Goal: Navigation & Orientation: Find specific page/section

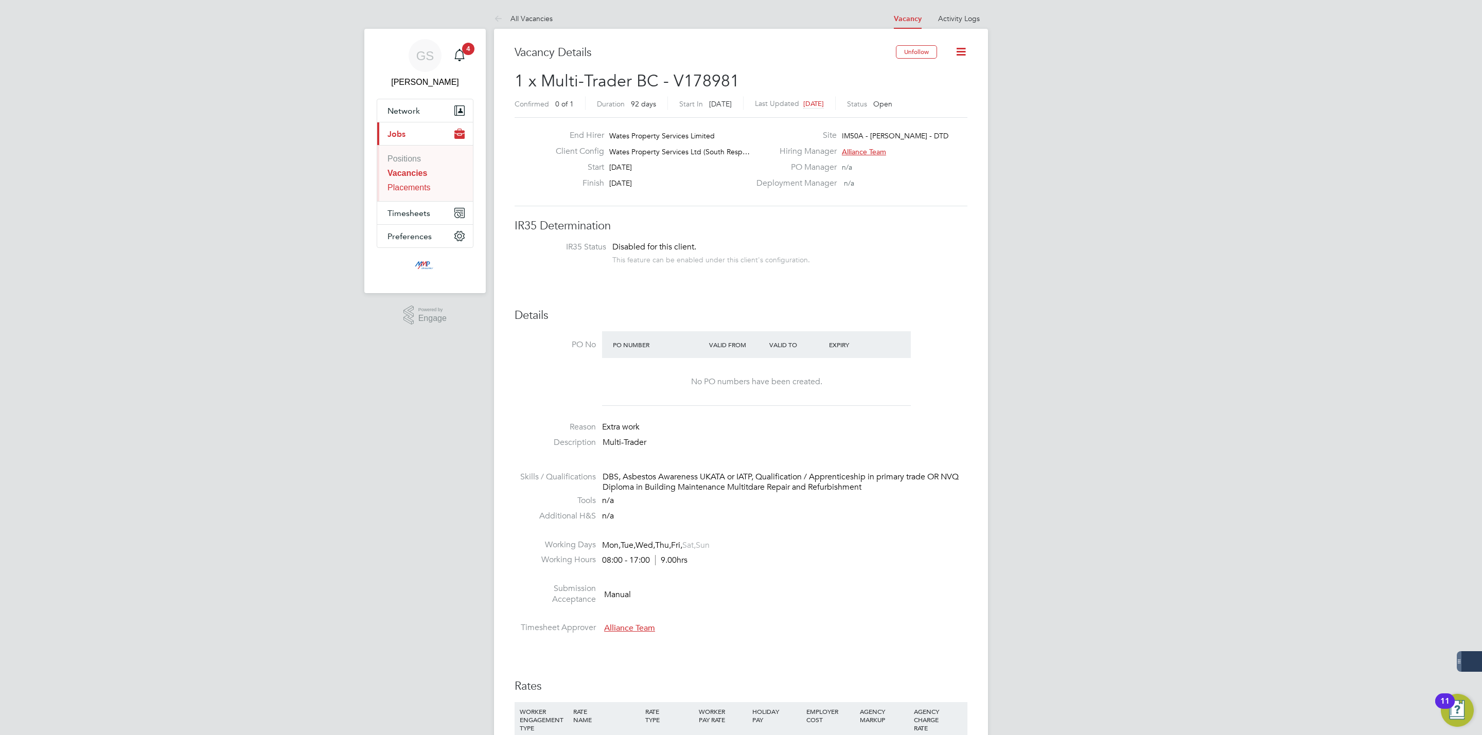
click at [423, 190] on link "Placements" at bounding box center [408, 187] width 43 height 9
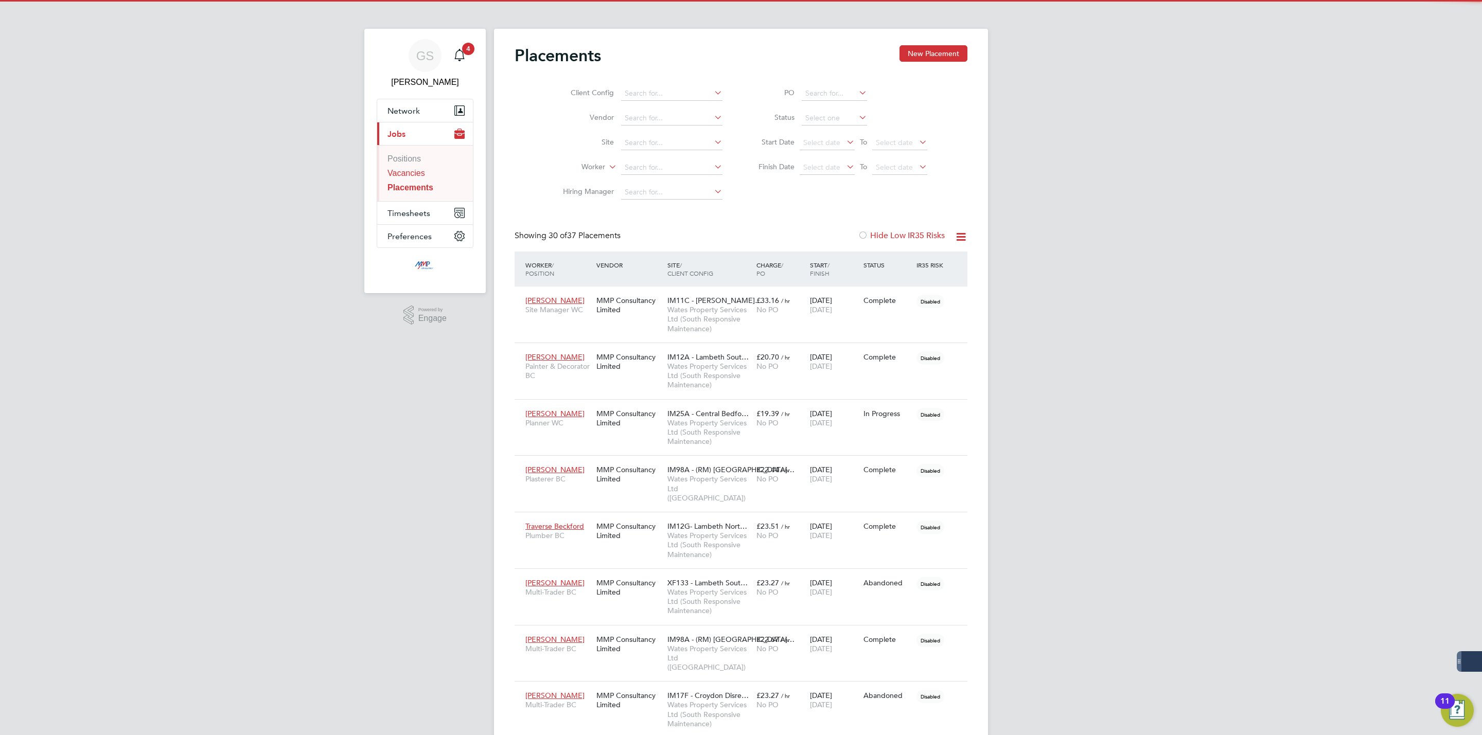
scroll to position [29, 72]
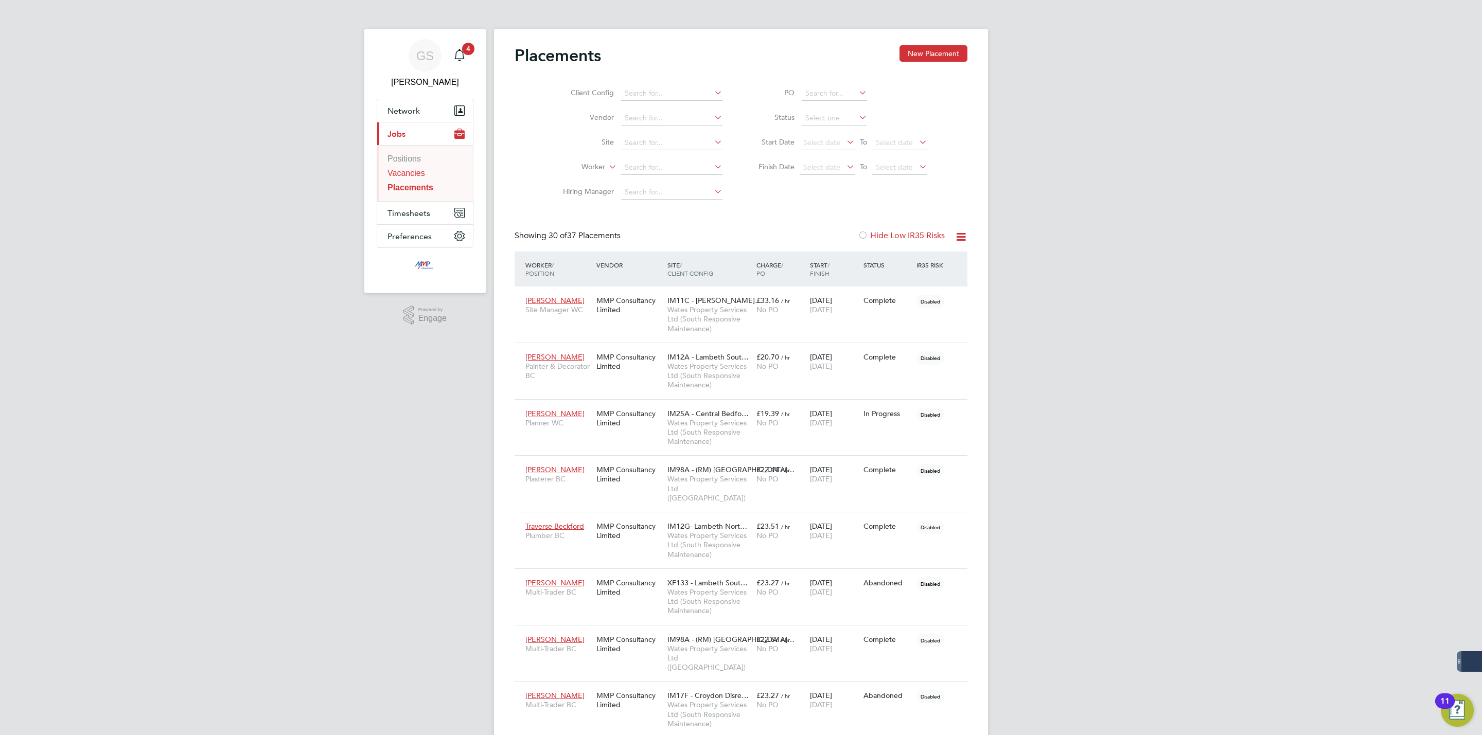
click at [409, 173] on link "Vacancies" at bounding box center [406, 173] width 38 height 9
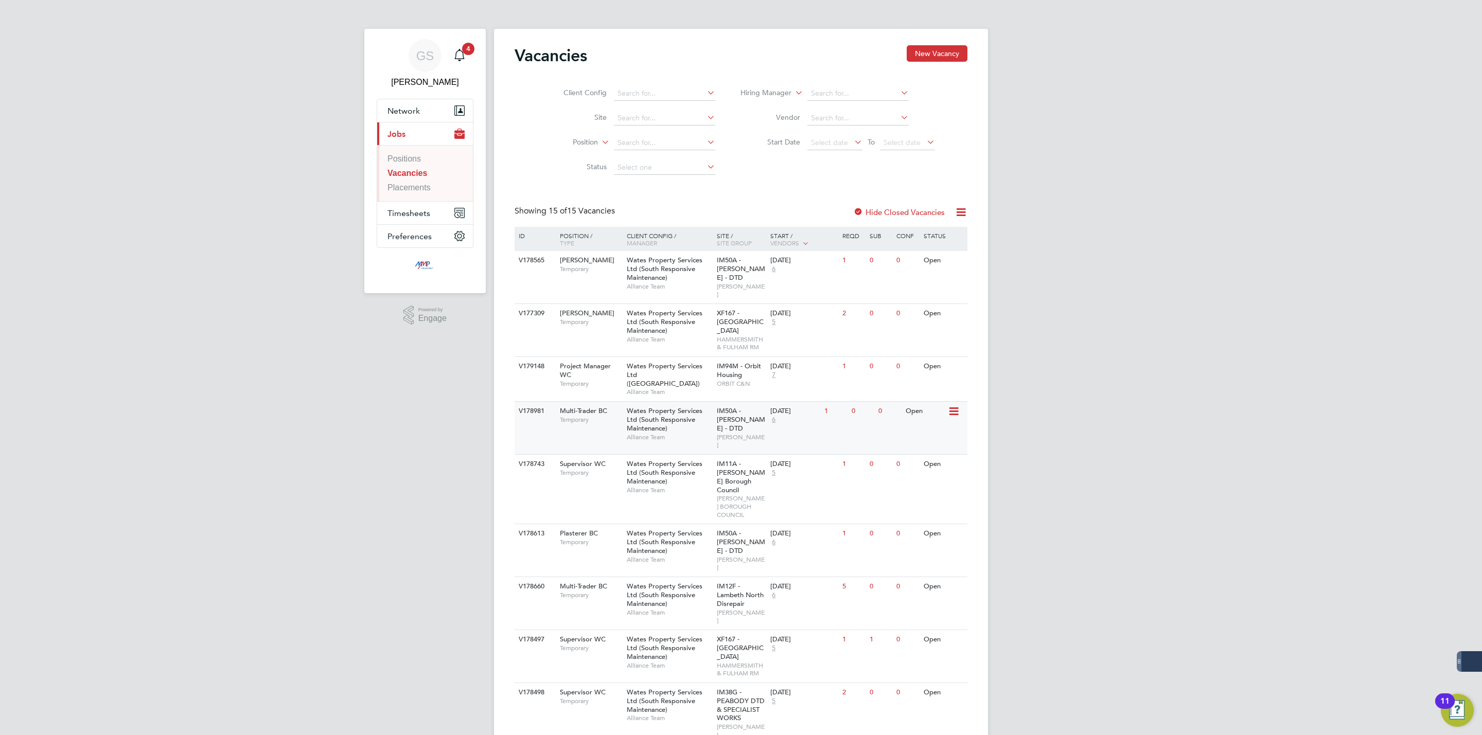
click at [647, 406] on span "Wates Property Services Ltd (South Responsive Maintenance)" at bounding box center [665, 419] width 76 height 26
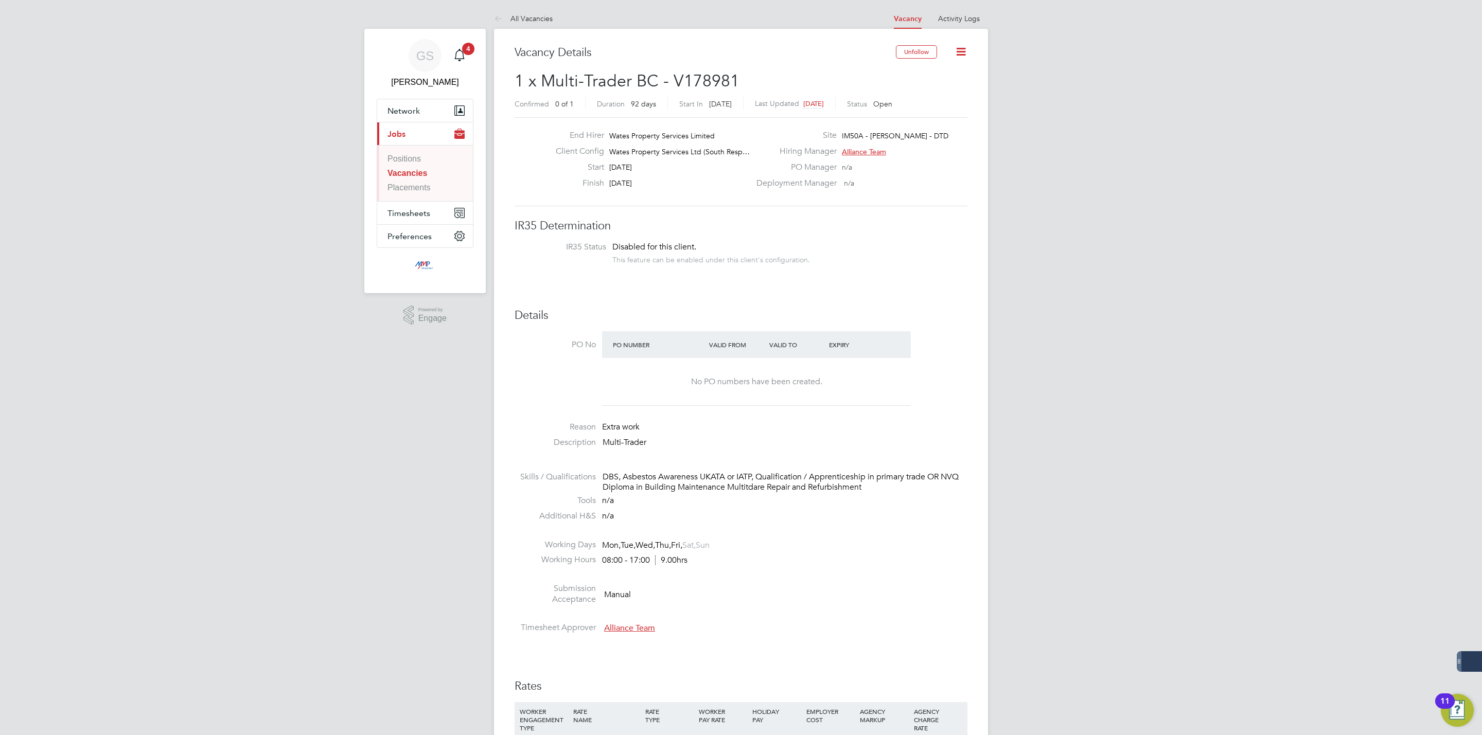
click at [400, 172] on link "Vacancies" at bounding box center [407, 173] width 40 height 9
